Goal: Information Seeking & Learning: Learn about a topic

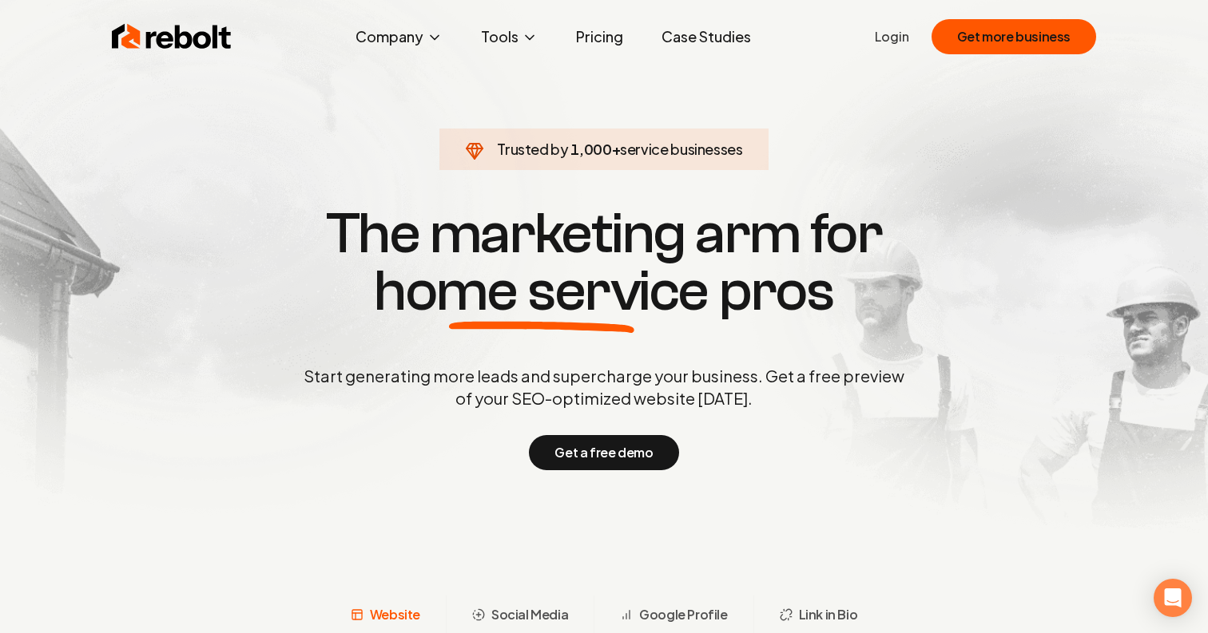
click at [379, 370] on p "Start generating more leads and supercharge your business. Get a free preview o…" at bounding box center [603, 387] width 607 height 45
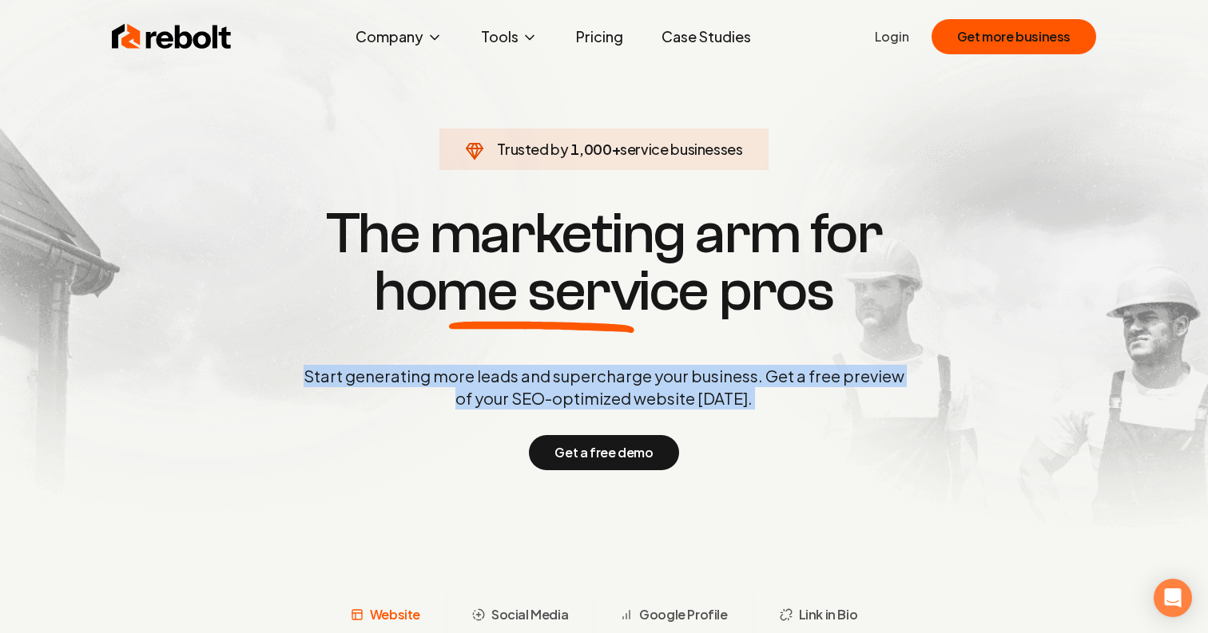
click at [379, 370] on p "Start generating more leads and supercharge your business. Get a free preview o…" at bounding box center [603, 387] width 607 height 45
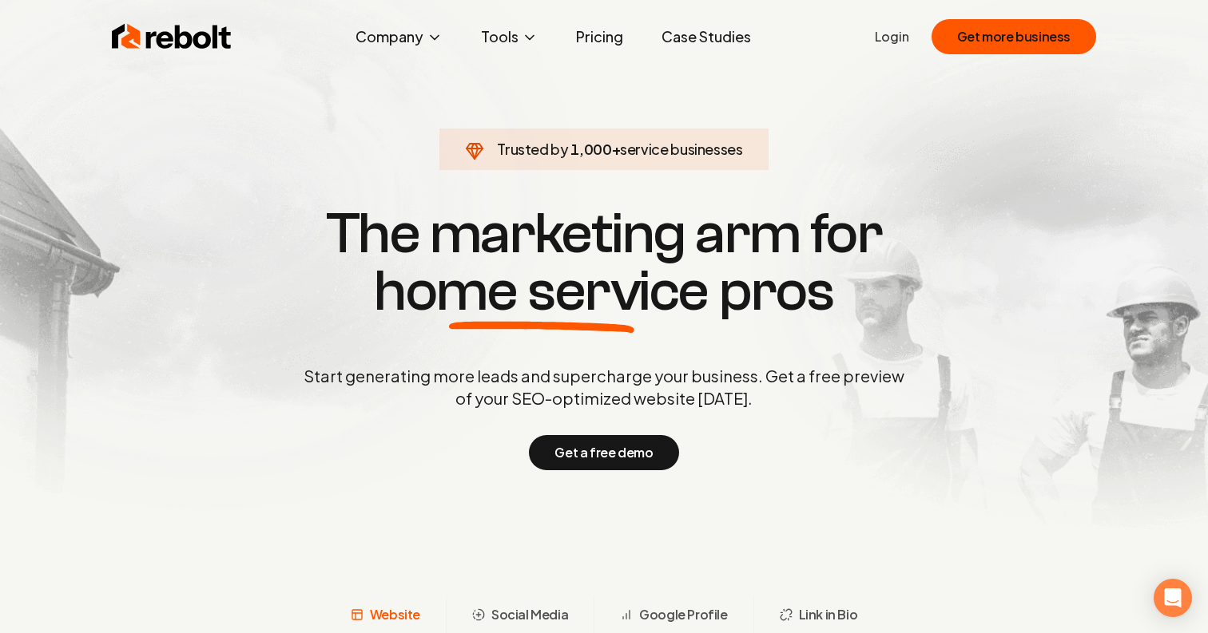
click at [367, 342] on div "Trusted by 1,000 + service businesses The marketing arm for home service pros S…" at bounding box center [604, 336] width 792 height 268
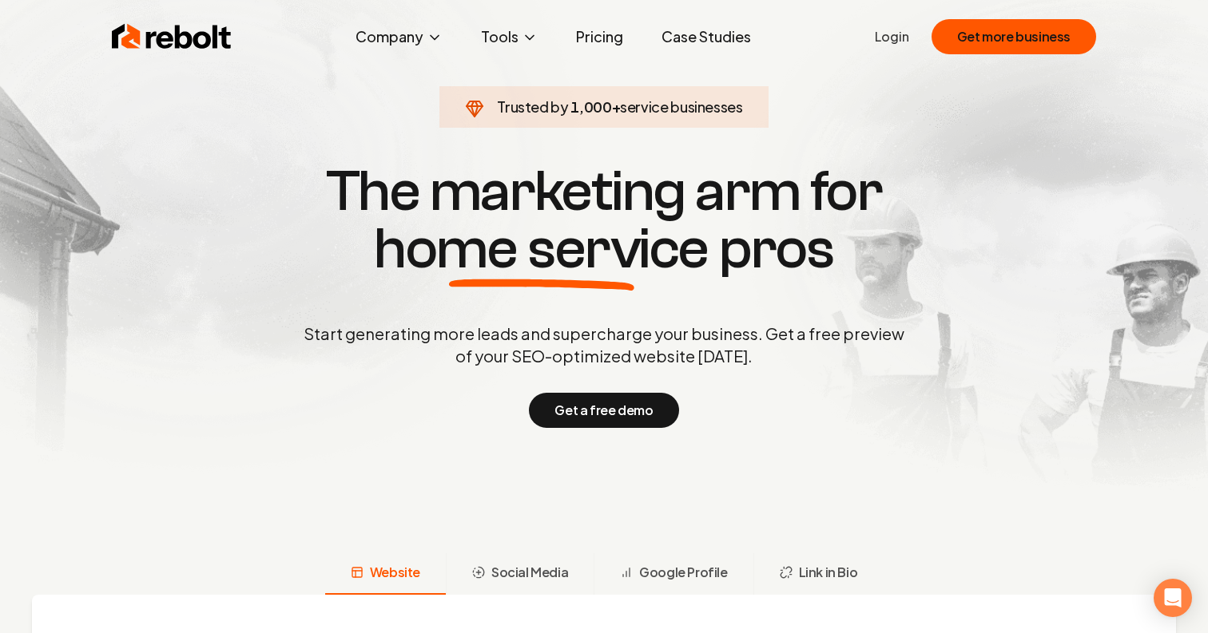
scroll to position [55, 0]
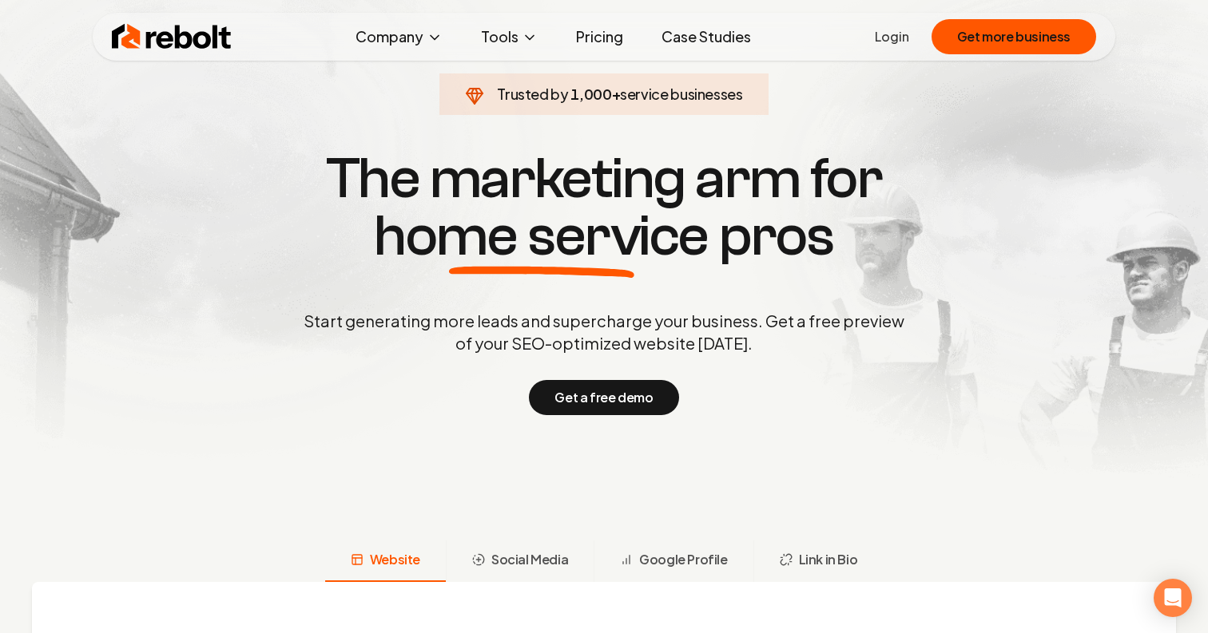
click at [420, 304] on div "Trusted by 1,000 + service businesses The marketing arm for home service pros S…" at bounding box center [604, 281] width 792 height 268
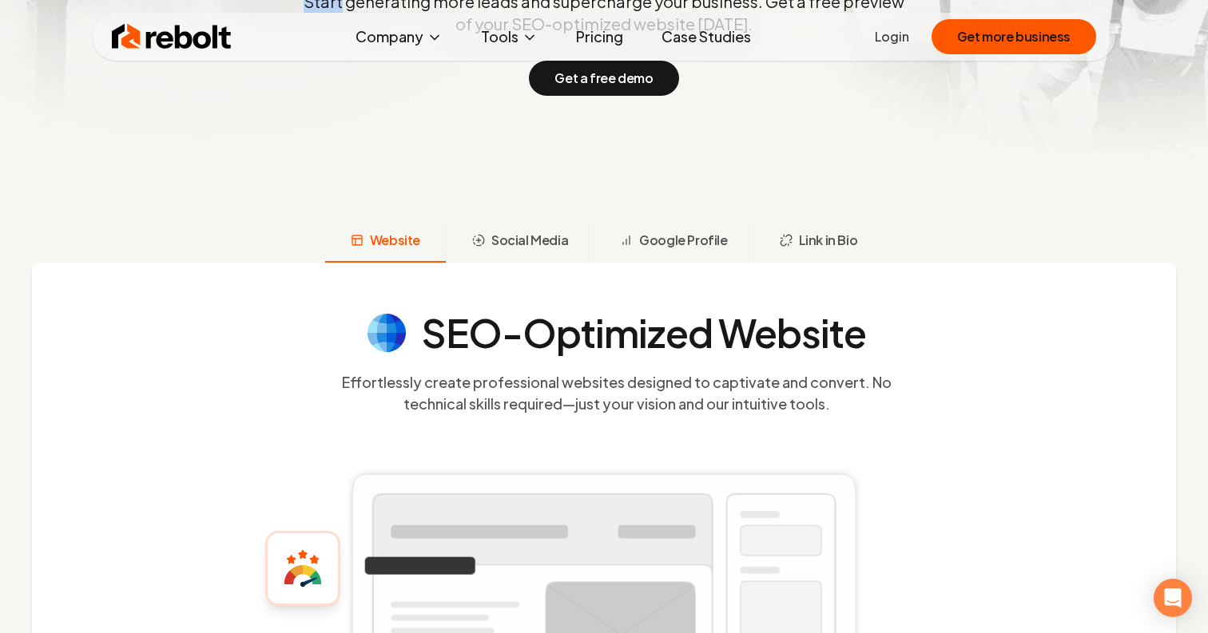
scroll to position [359, 0]
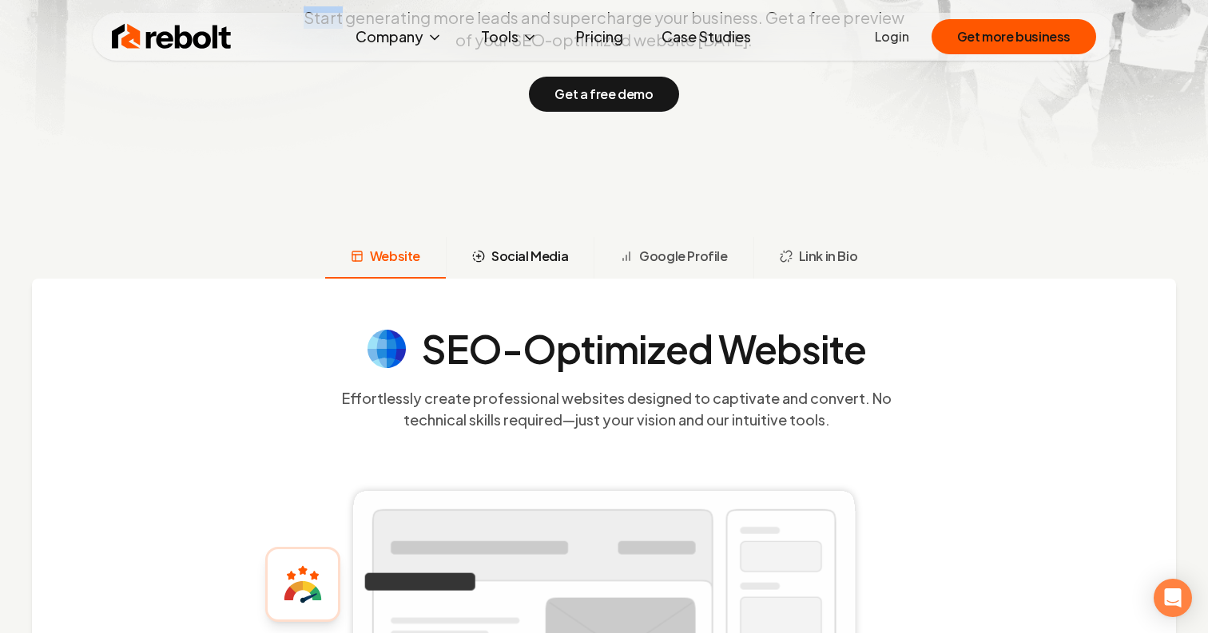
click at [545, 253] on span "Social Media" at bounding box center [529, 256] width 77 height 19
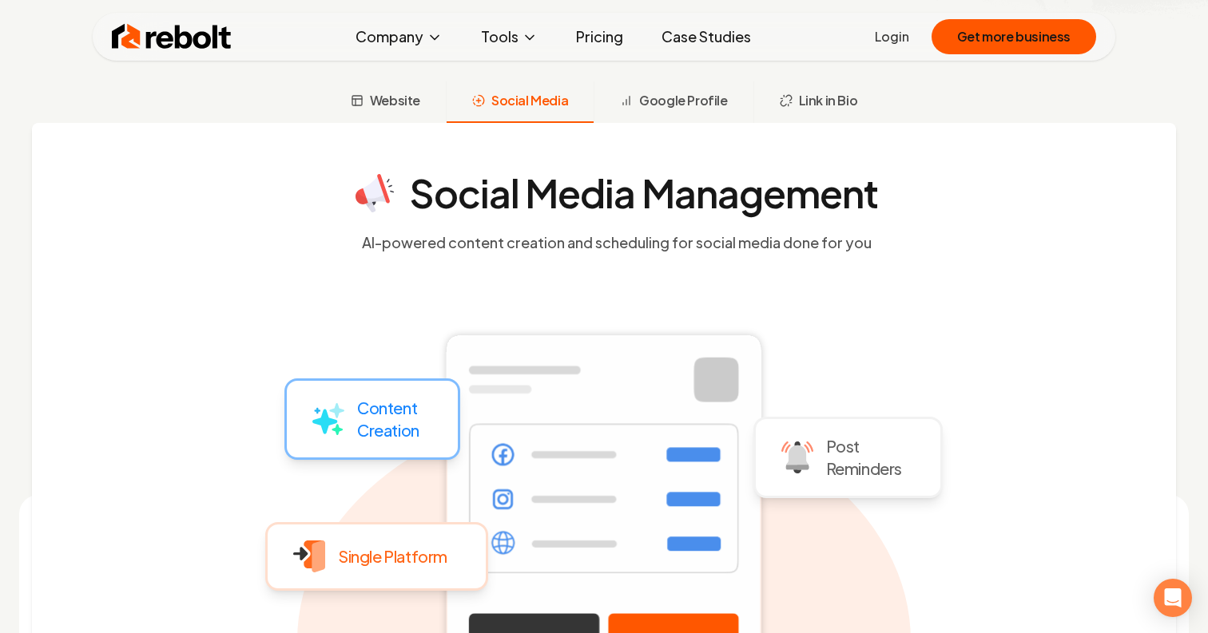
scroll to position [513, 0]
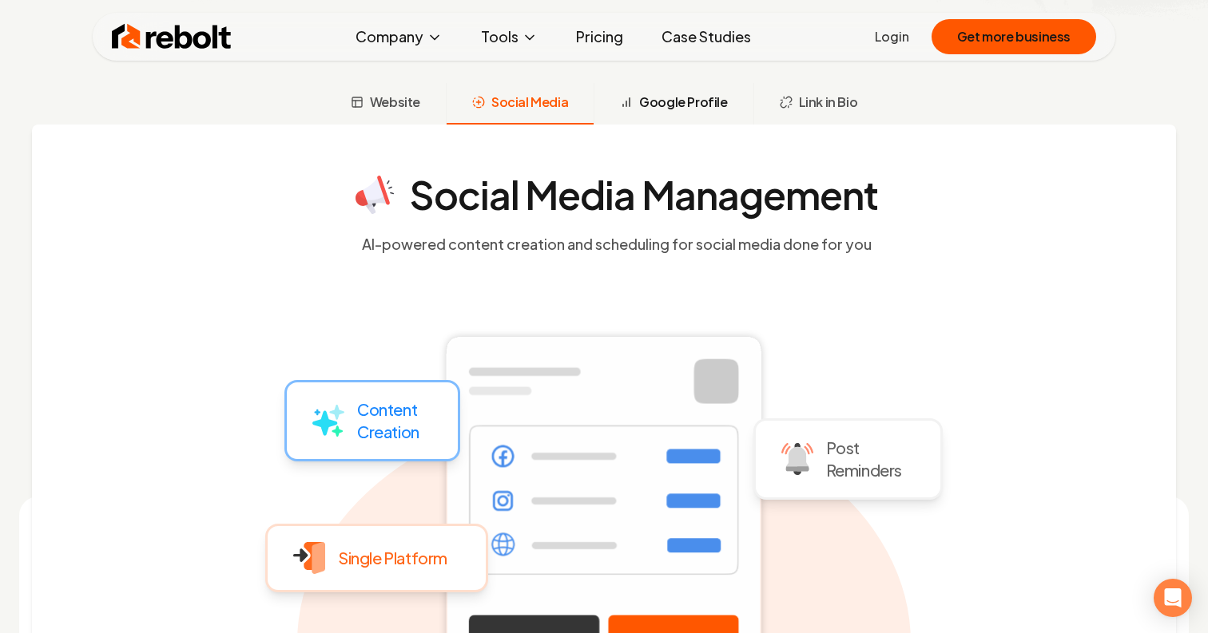
click at [674, 106] on span "Google Profile" at bounding box center [683, 102] width 88 height 19
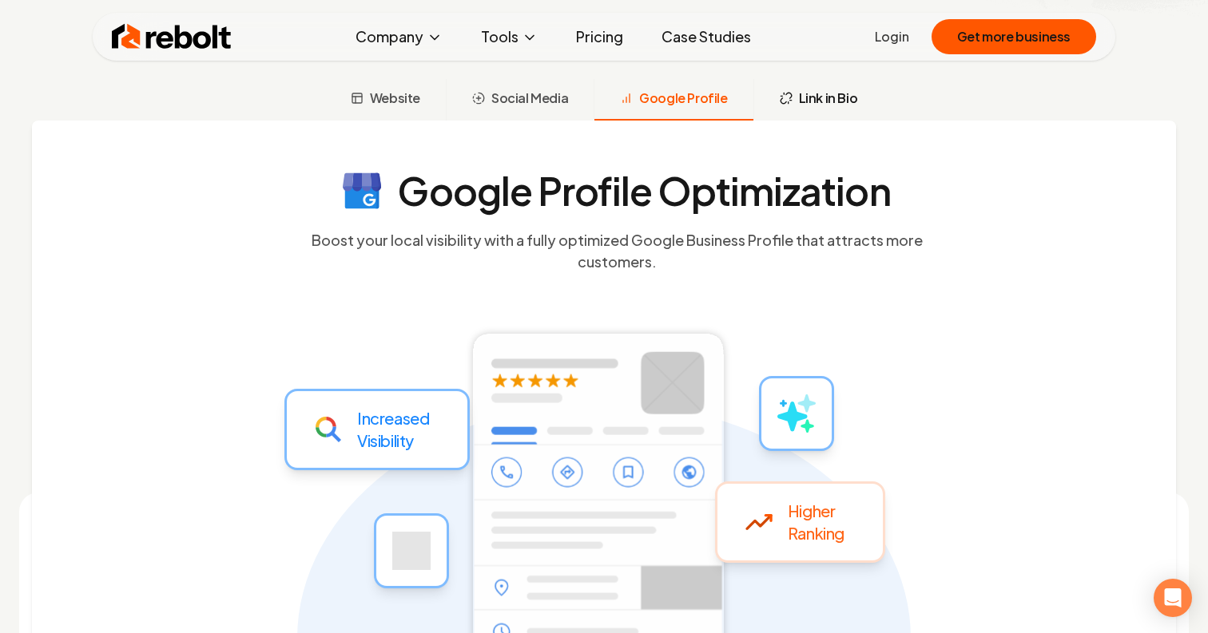
click at [801, 92] on span "Link in Bio" at bounding box center [828, 98] width 59 height 19
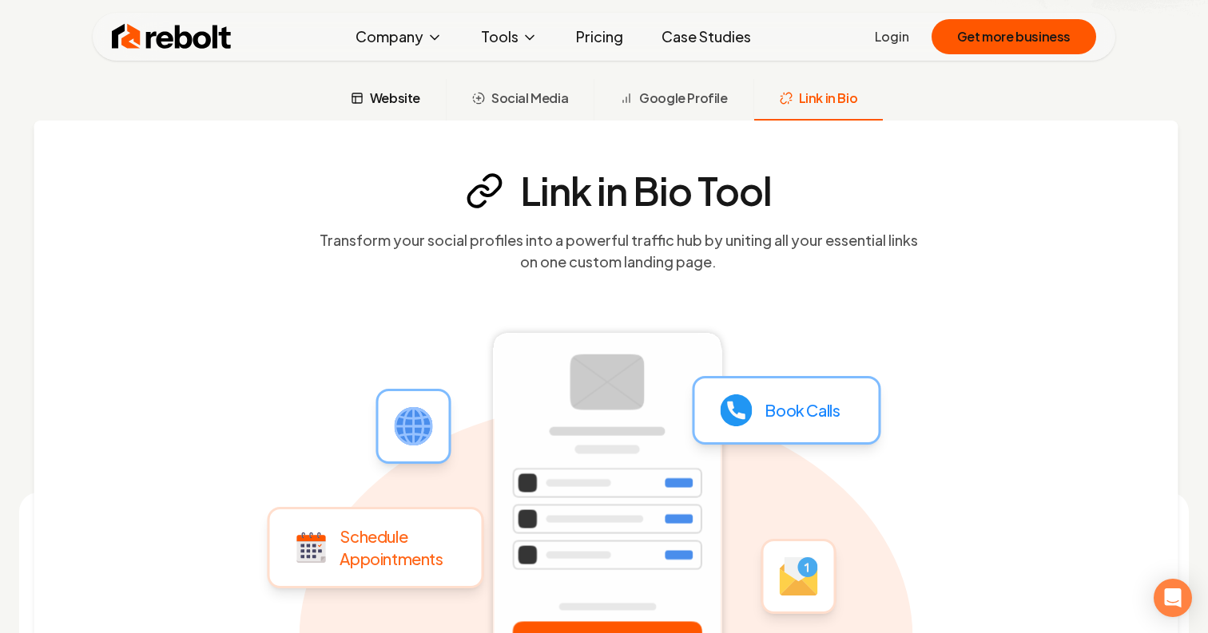
click at [394, 94] on span "Website" at bounding box center [395, 98] width 50 height 19
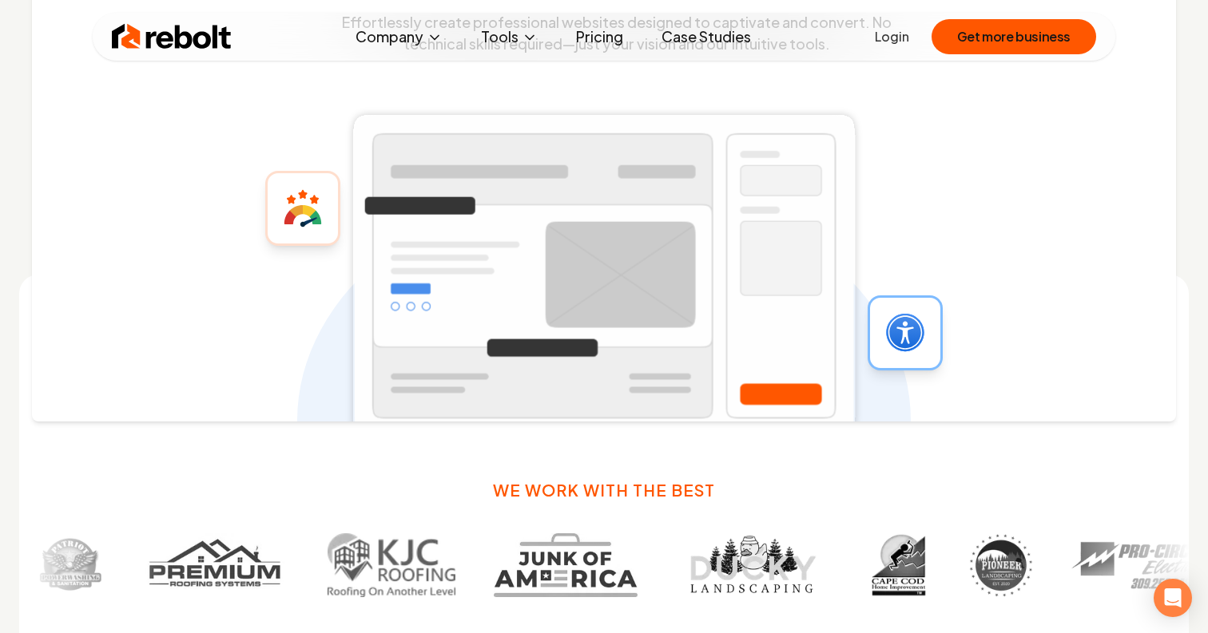
scroll to position [312, 0]
